Goal: Information Seeking & Learning: Learn about a topic

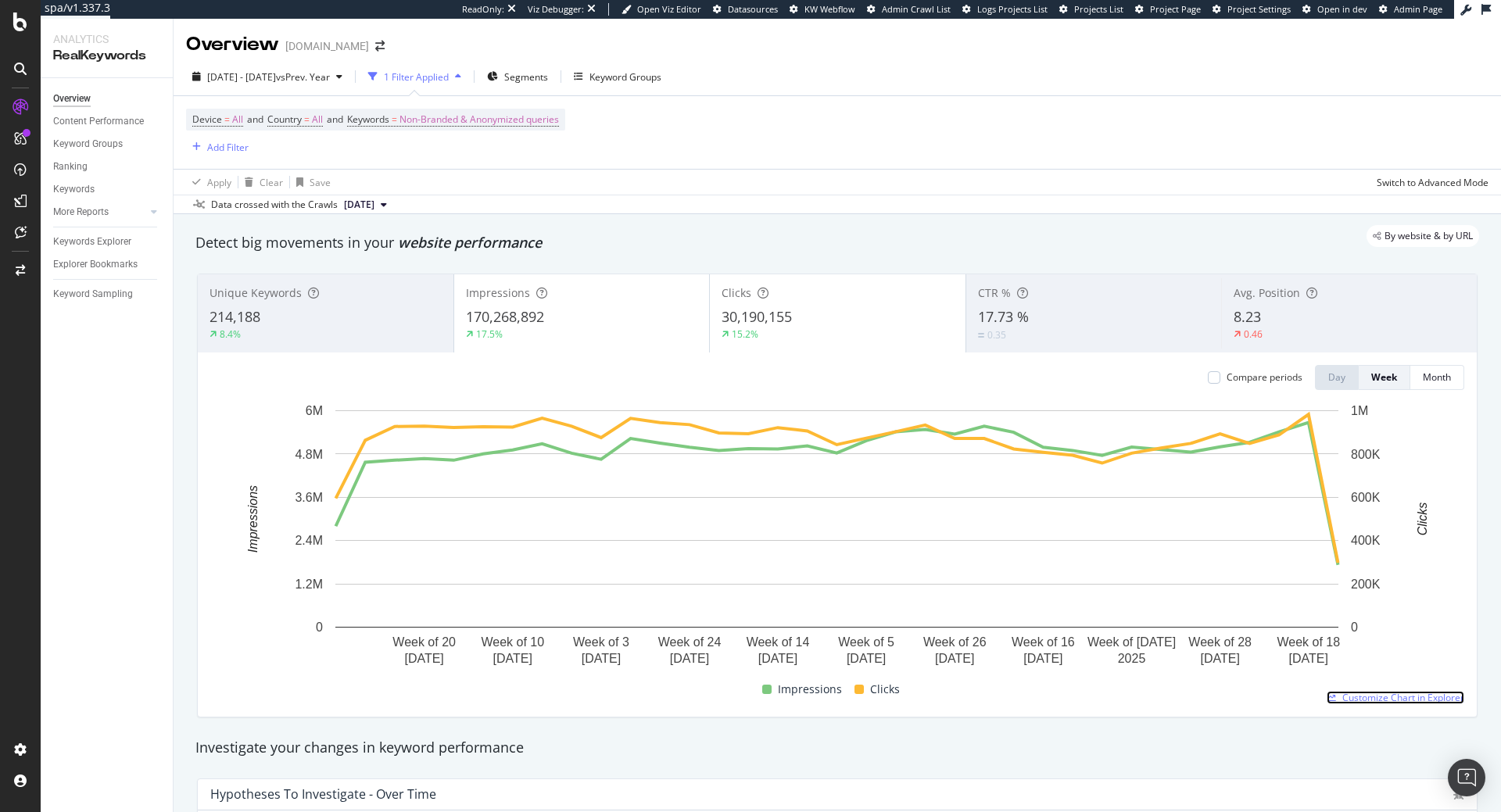
click at [1411, 693] on span "Customize Chart in Explorer" at bounding box center [1402, 698] width 122 height 13
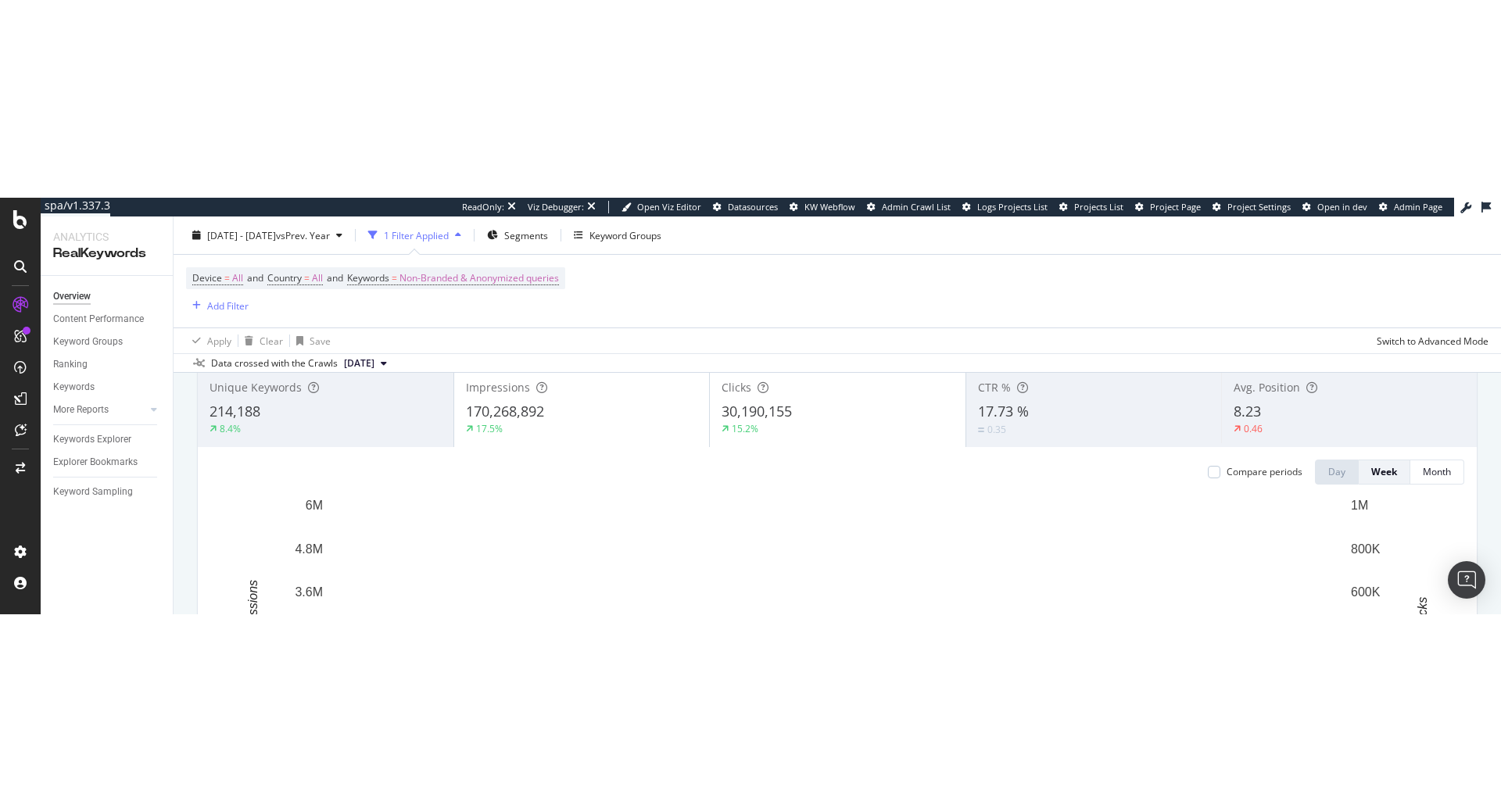
scroll to position [80, 0]
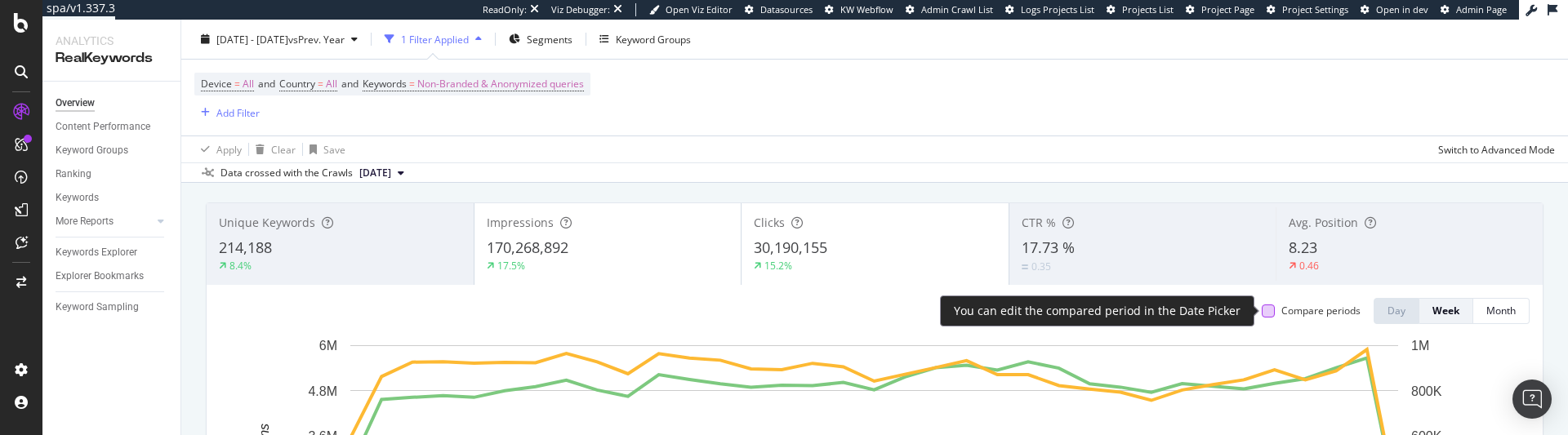
click at [1271, 315] on div at bounding box center [1267, 310] width 13 height 13
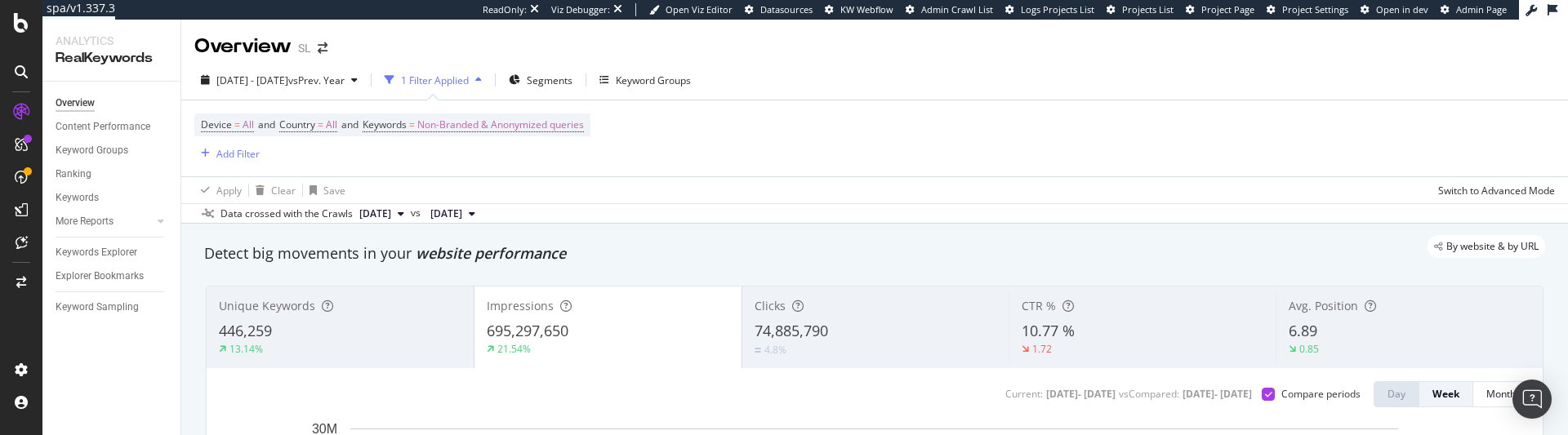
scroll to position [83, 0]
